Goal: Use online tool/utility: Utilize a website feature to perform a specific function

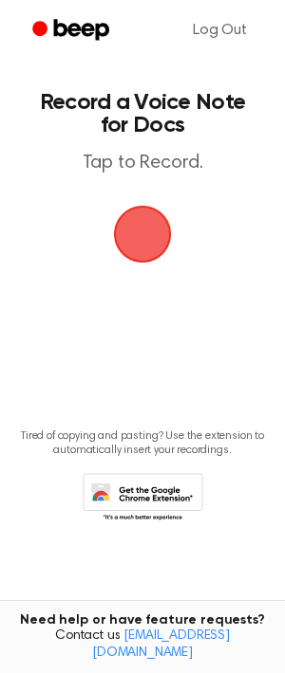
click at [146, 239] on span "button" at bounding box center [142, 234] width 53 height 53
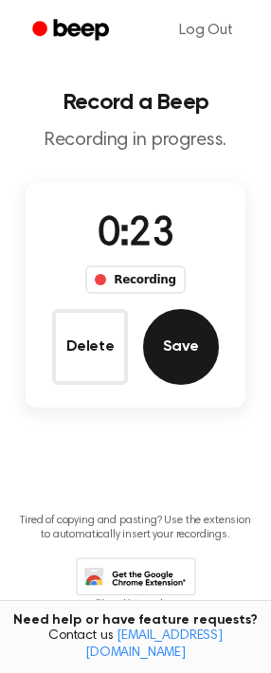
click at [161, 333] on button "Save" at bounding box center [181, 347] width 76 height 76
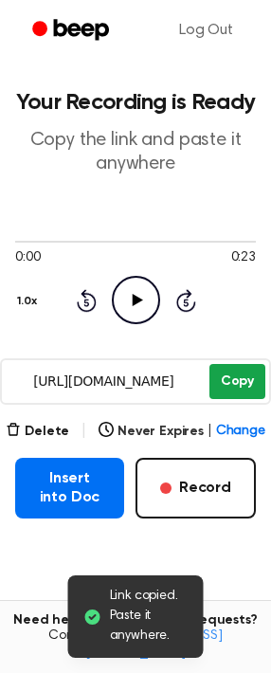
click at [239, 329] on div "0:00 0:23 Your browser does not support the [object Object] element. 1.0x Rewin…" at bounding box center [135, 279] width 241 height 144
click at [237, 369] on button "Copy" at bounding box center [238, 381] width 56 height 35
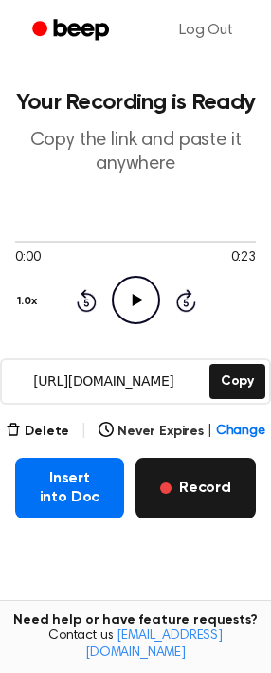
click at [221, 486] on button "Record" at bounding box center [196, 488] width 120 height 61
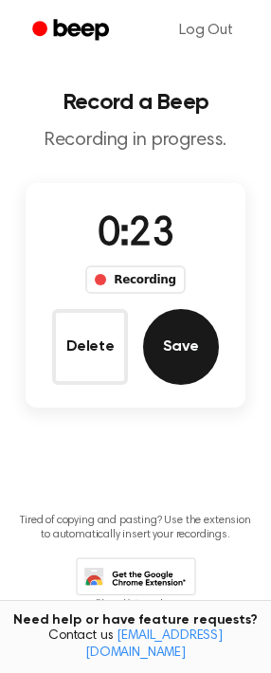
click at [170, 369] on button "Save" at bounding box center [181, 347] width 76 height 76
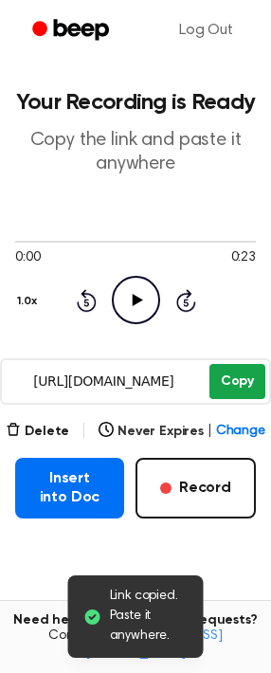
click at [238, 378] on button "Copy" at bounding box center [238, 381] width 56 height 35
click at [256, 388] on button "Copy" at bounding box center [238, 381] width 56 height 35
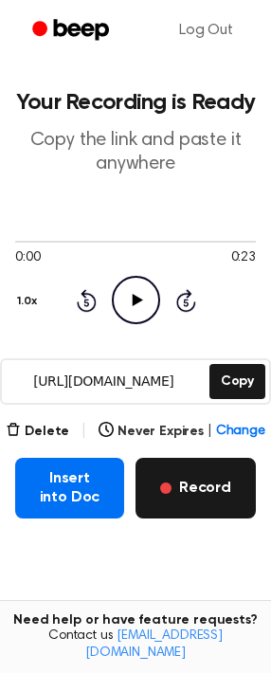
click at [234, 506] on button "Record" at bounding box center [196, 488] width 120 height 61
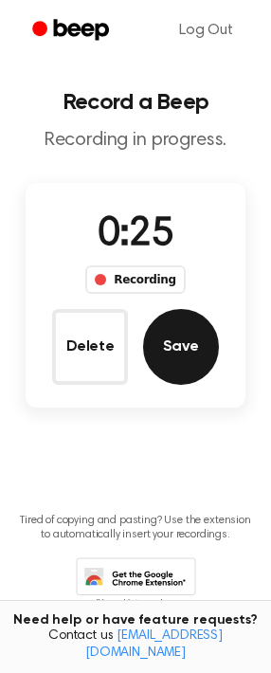
click at [211, 344] on button "Save" at bounding box center [181, 347] width 76 height 76
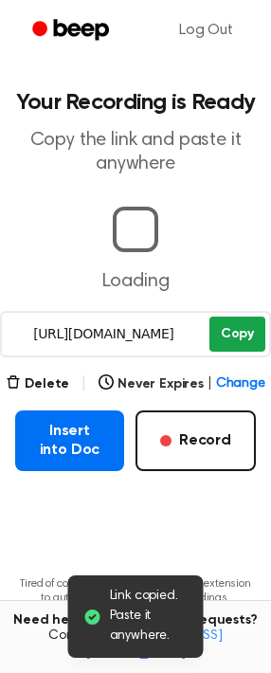
click at [240, 338] on button "Copy" at bounding box center [238, 334] width 56 height 35
